Goal: Book appointment/travel/reservation

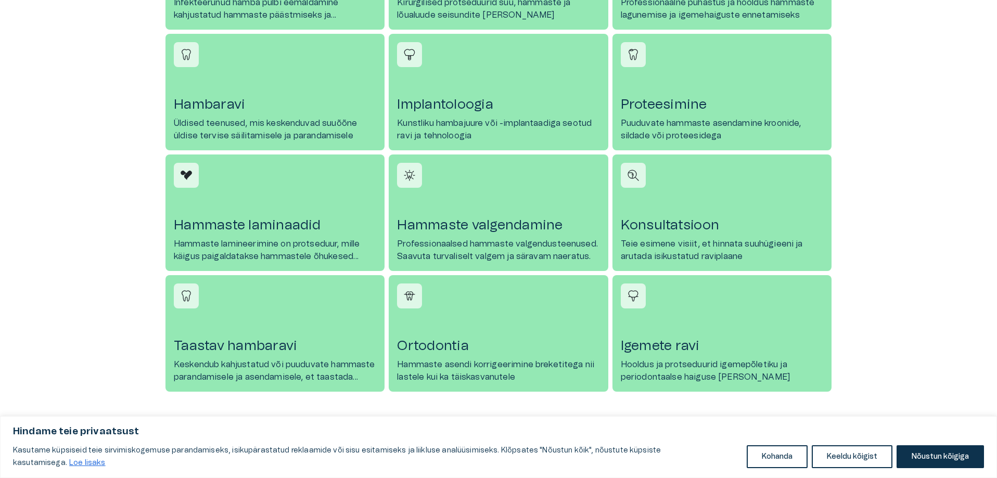
scroll to position [472, 0]
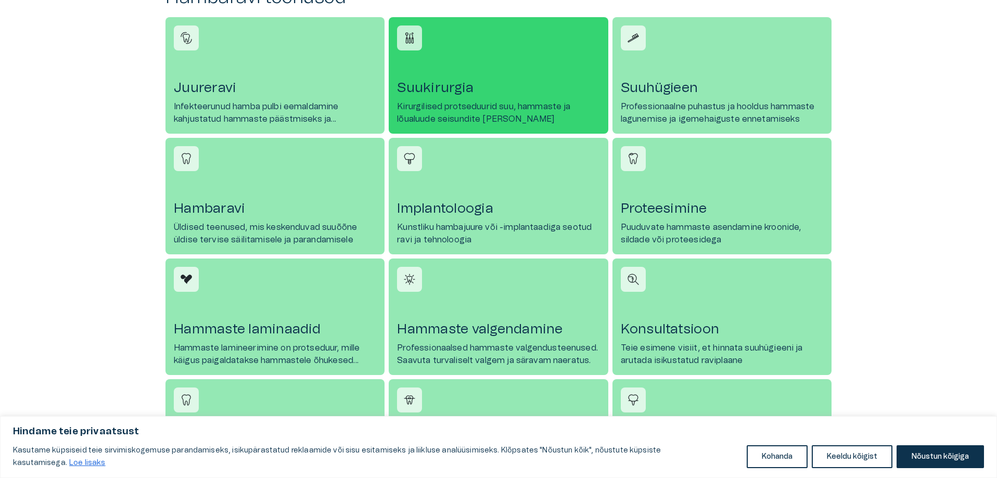
click at [424, 95] on h4 "Suukirurgia" at bounding box center [498, 88] width 202 height 17
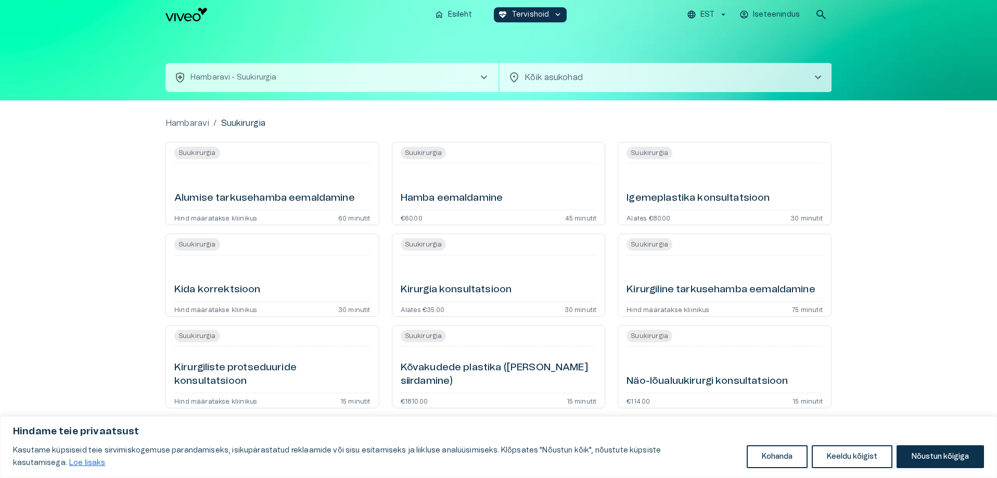
click at [682, 289] on h6 "Kirurgiline tarkusehamba eemaldamine" at bounding box center [720, 290] width 188 height 14
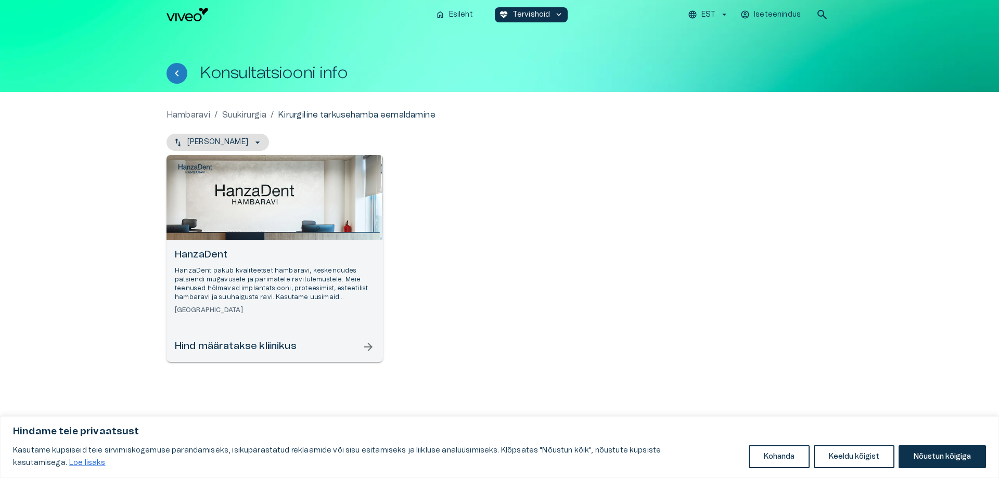
click at [226, 346] on h6 "Hind määratakse kliinikus" at bounding box center [236, 347] width 122 height 14
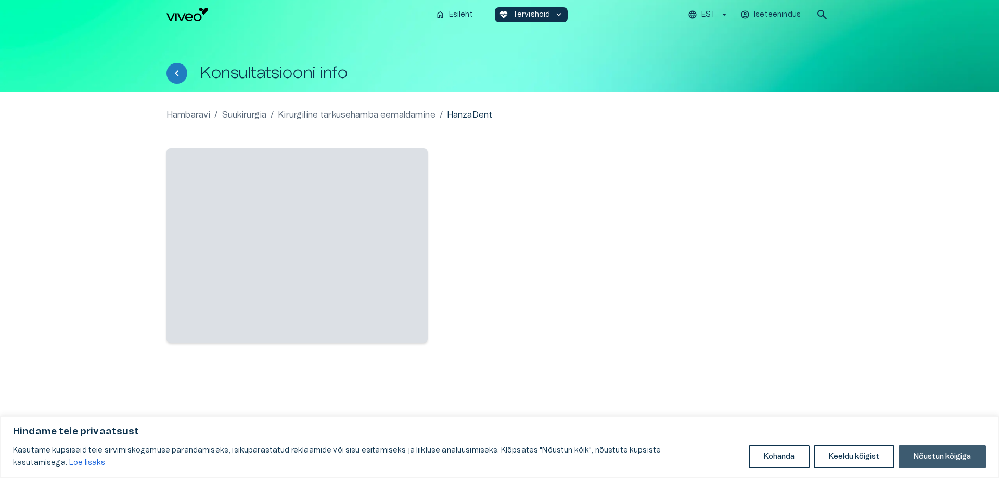
click at [915, 460] on button "Nõustun kõigiga" at bounding box center [941, 456] width 87 height 23
